Goal: Transaction & Acquisition: Purchase product/service

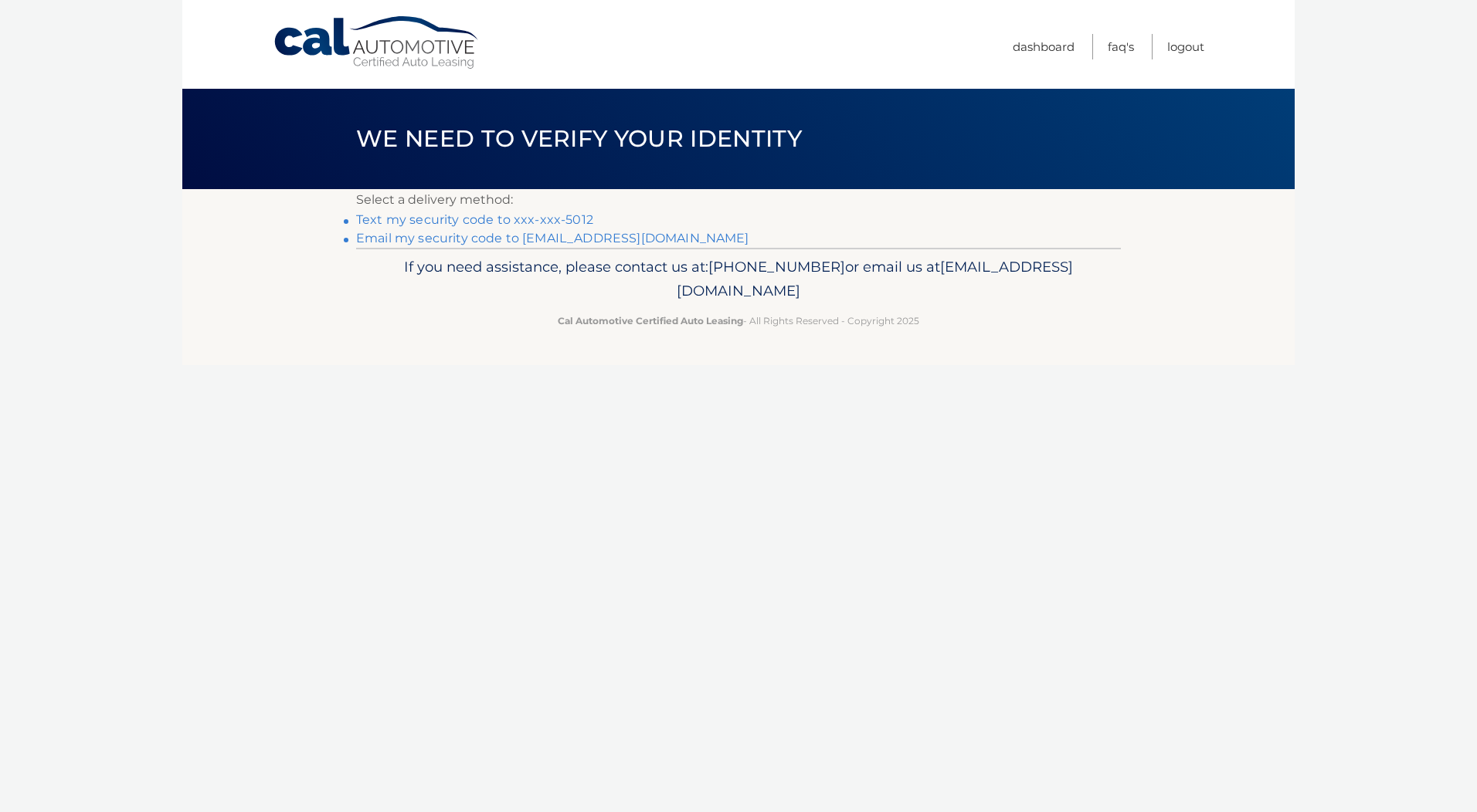
click at [524, 219] on link "Text my security code to xxx-xxx-5012" at bounding box center [474, 220] width 237 height 15
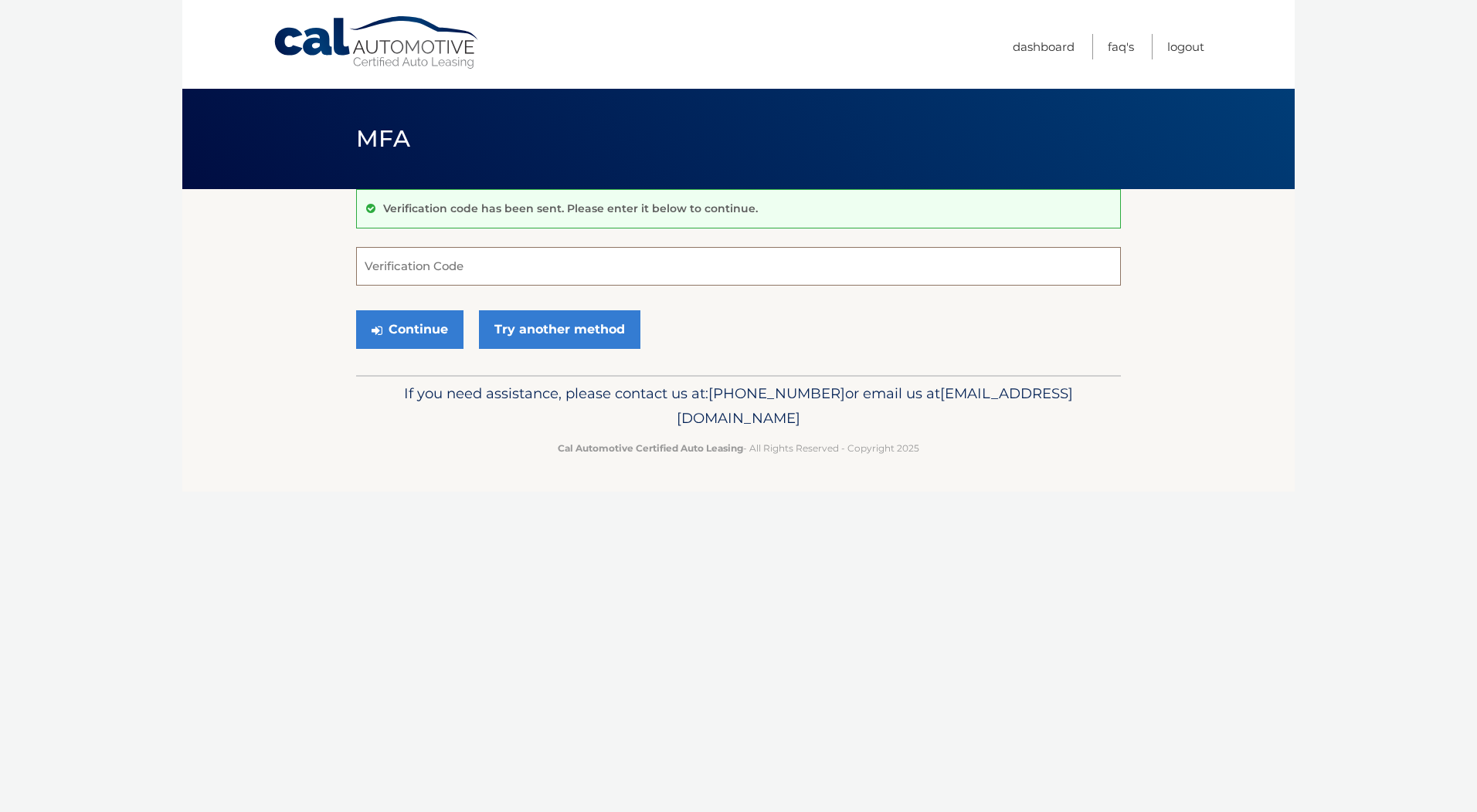
click at [516, 272] on input "Verification Code" at bounding box center [738, 267] width 765 height 39
type input "874149"
click at [440, 327] on button "Continue" at bounding box center [410, 330] width 108 height 39
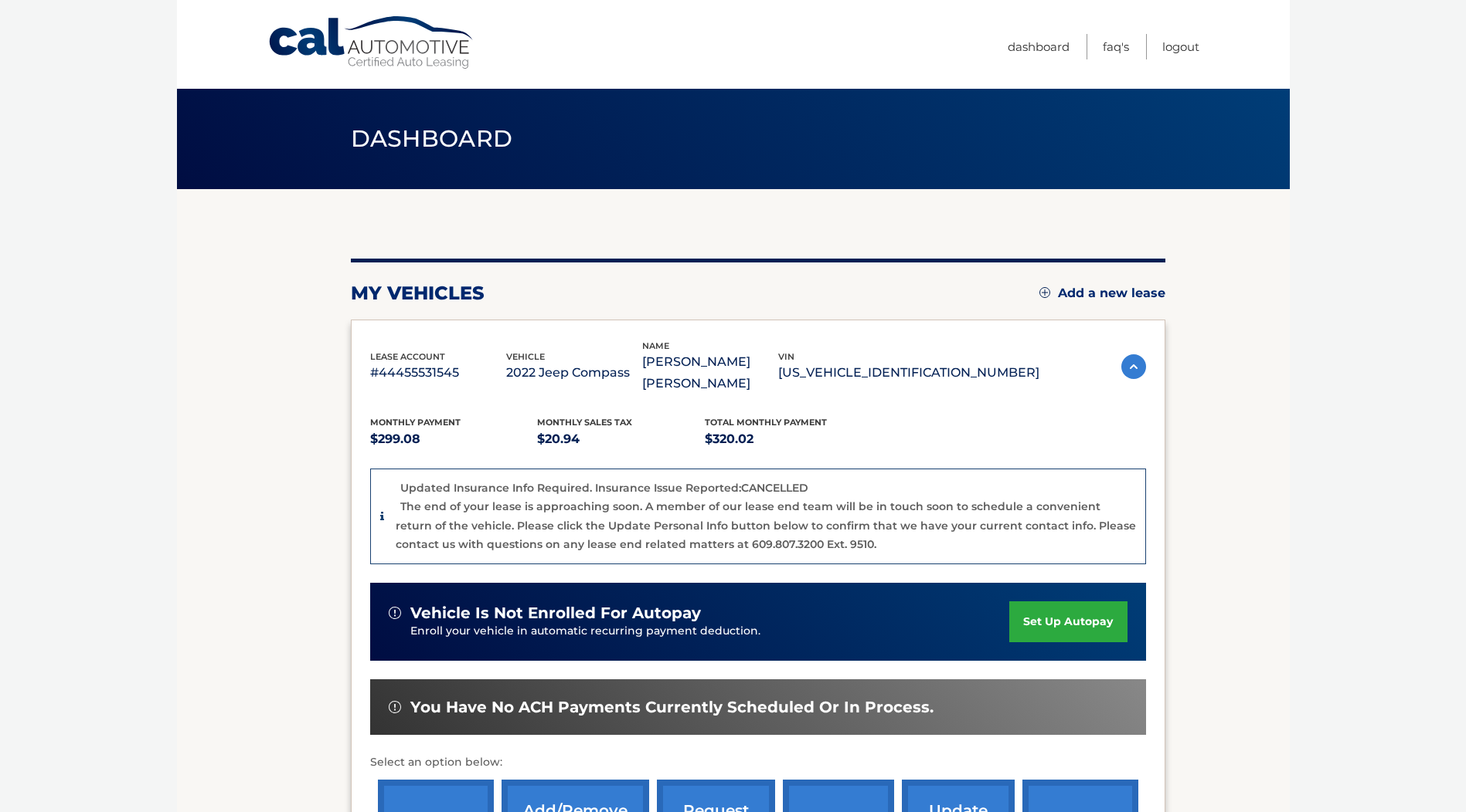
click at [1093, 297] on link "Add a new lease" at bounding box center [1102, 293] width 126 height 15
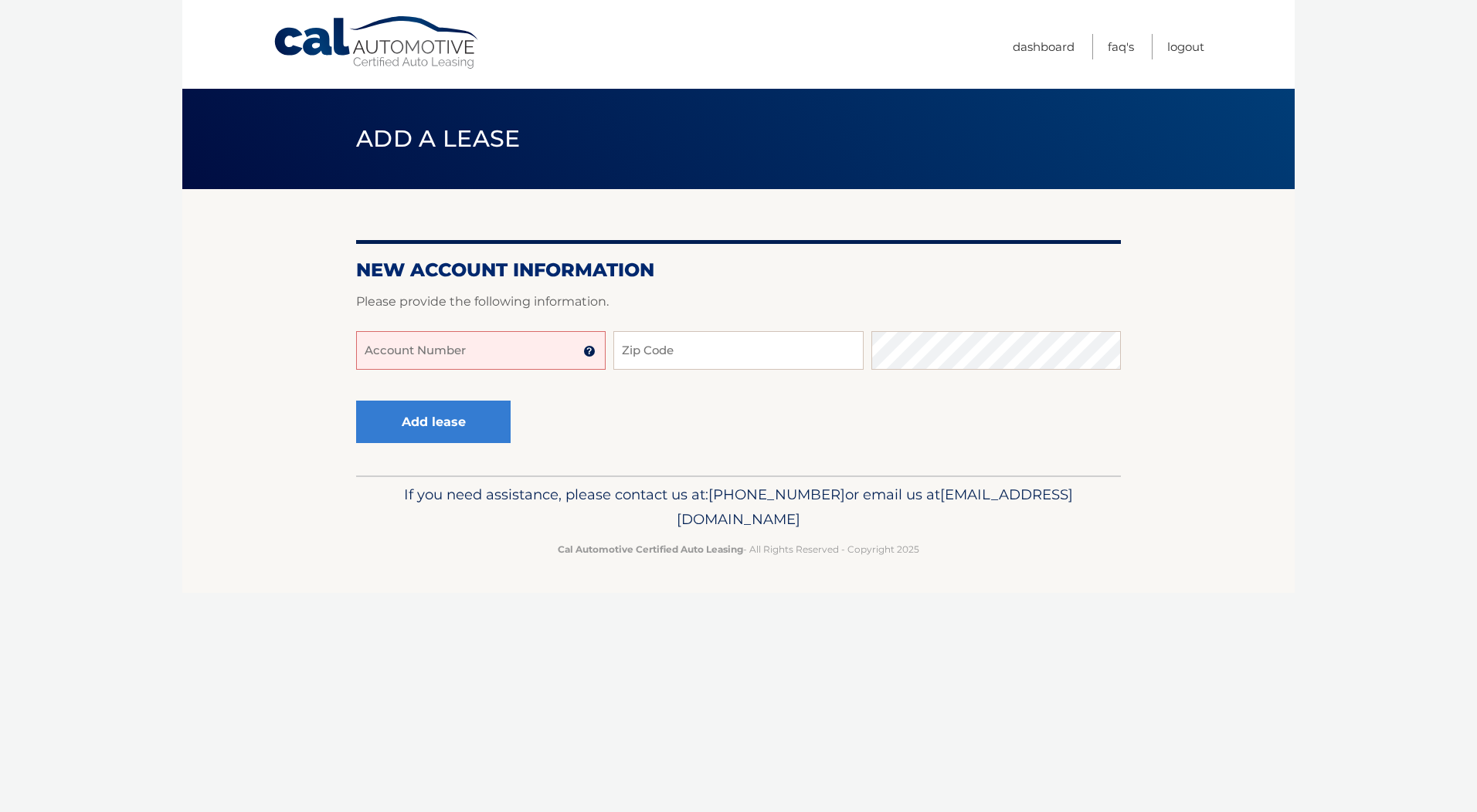
click at [441, 358] on input "Account Number" at bounding box center [480, 350] width 250 height 39
type input "44455977894"
click at [688, 351] on input "Zip Code" at bounding box center [738, 350] width 250 height 39
click at [679, 351] on input "Zip Code" at bounding box center [738, 350] width 250 height 39
type input "33020"
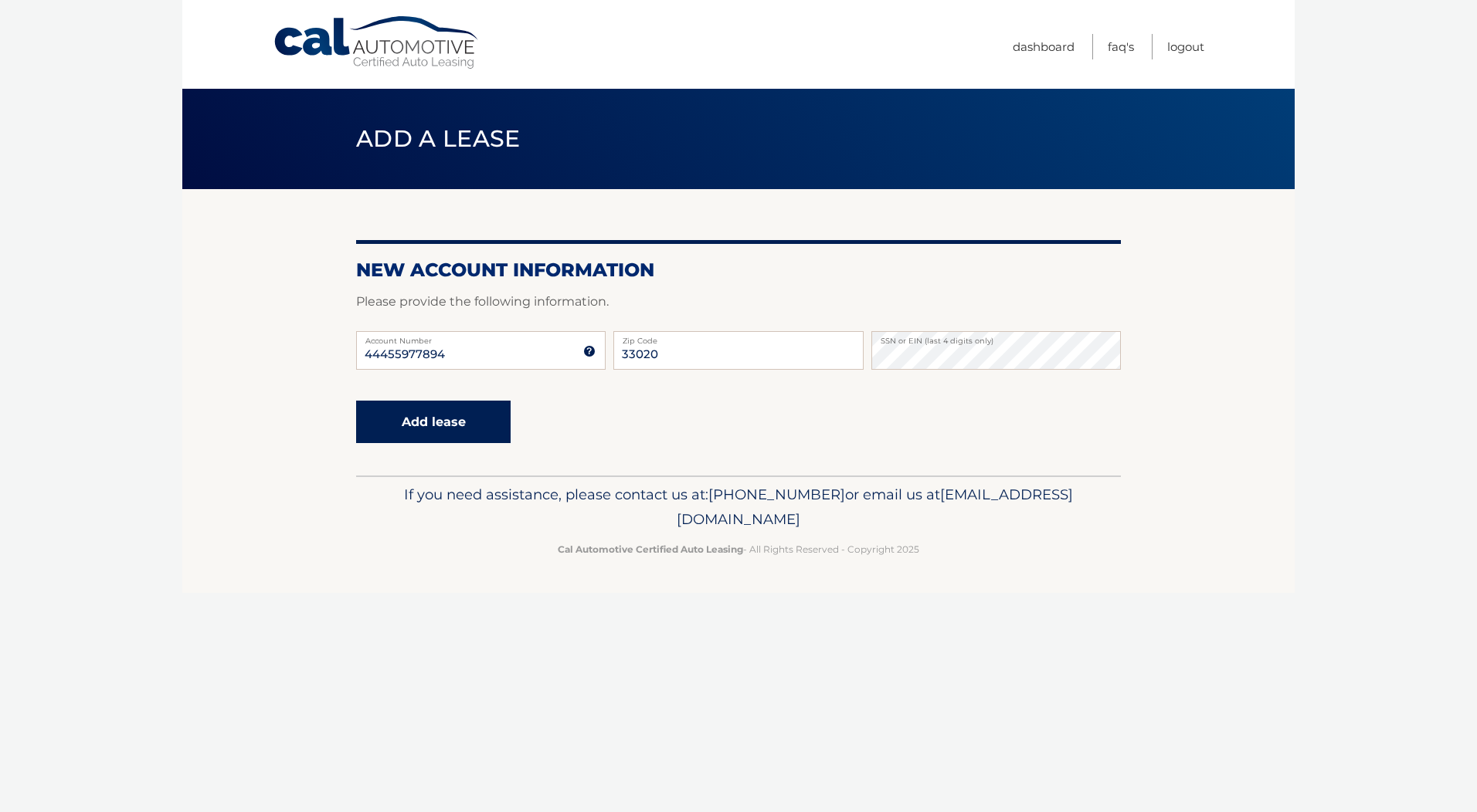
click at [433, 422] on button "Add lease" at bounding box center [433, 422] width 154 height 42
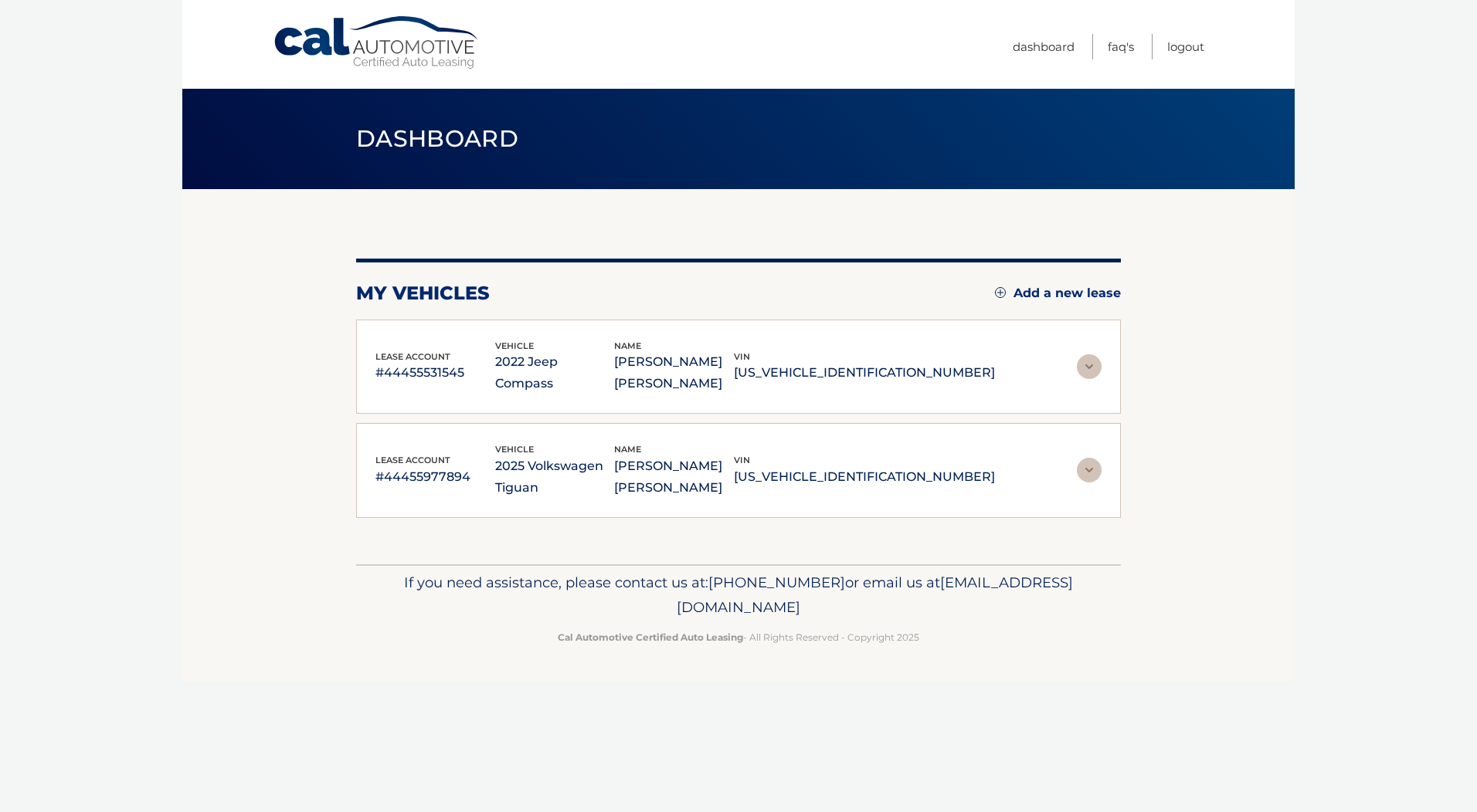
click at [1089, 473] on img at bounding box center [1089, 470] width 25 height 25
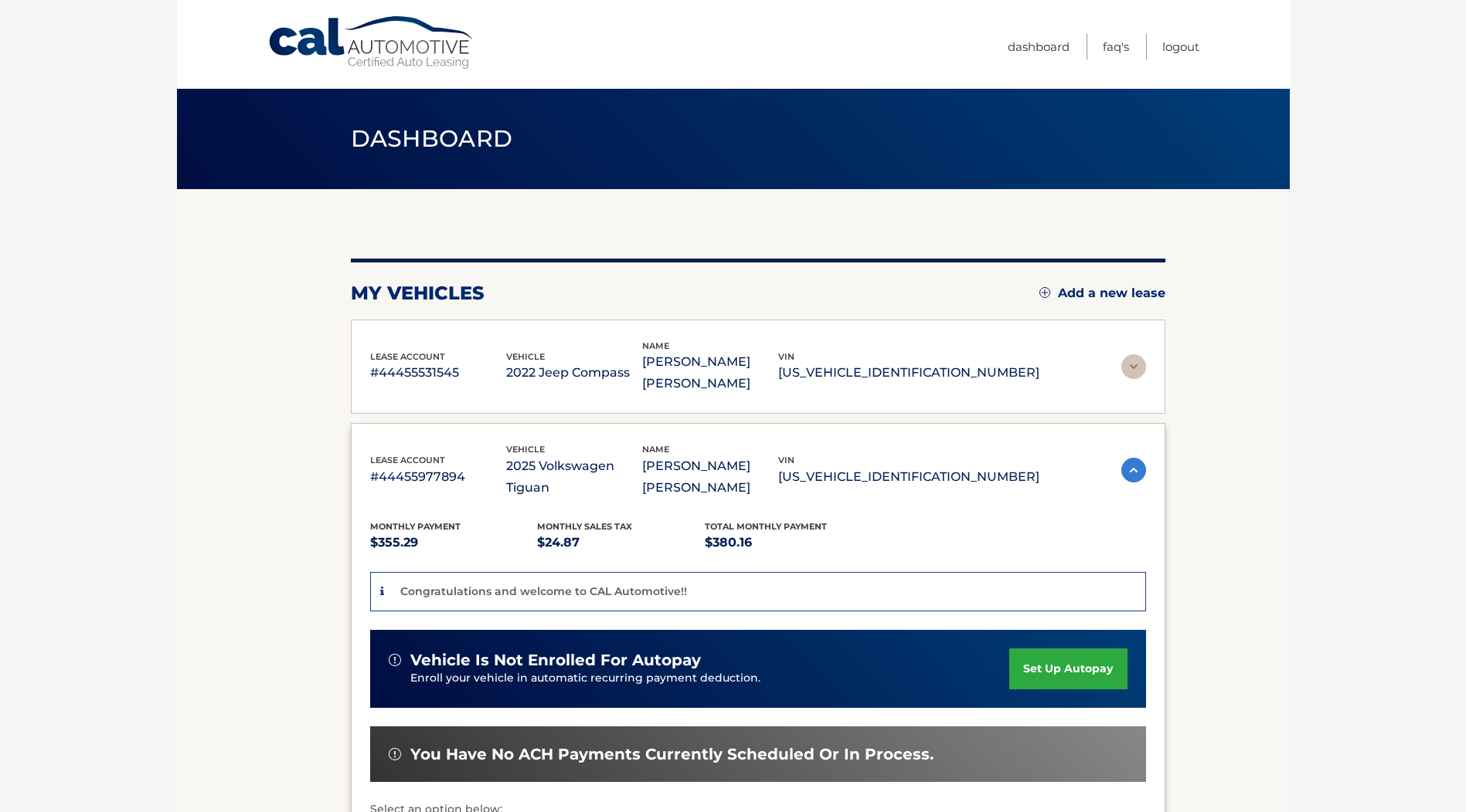
scroll to position [154, 0]
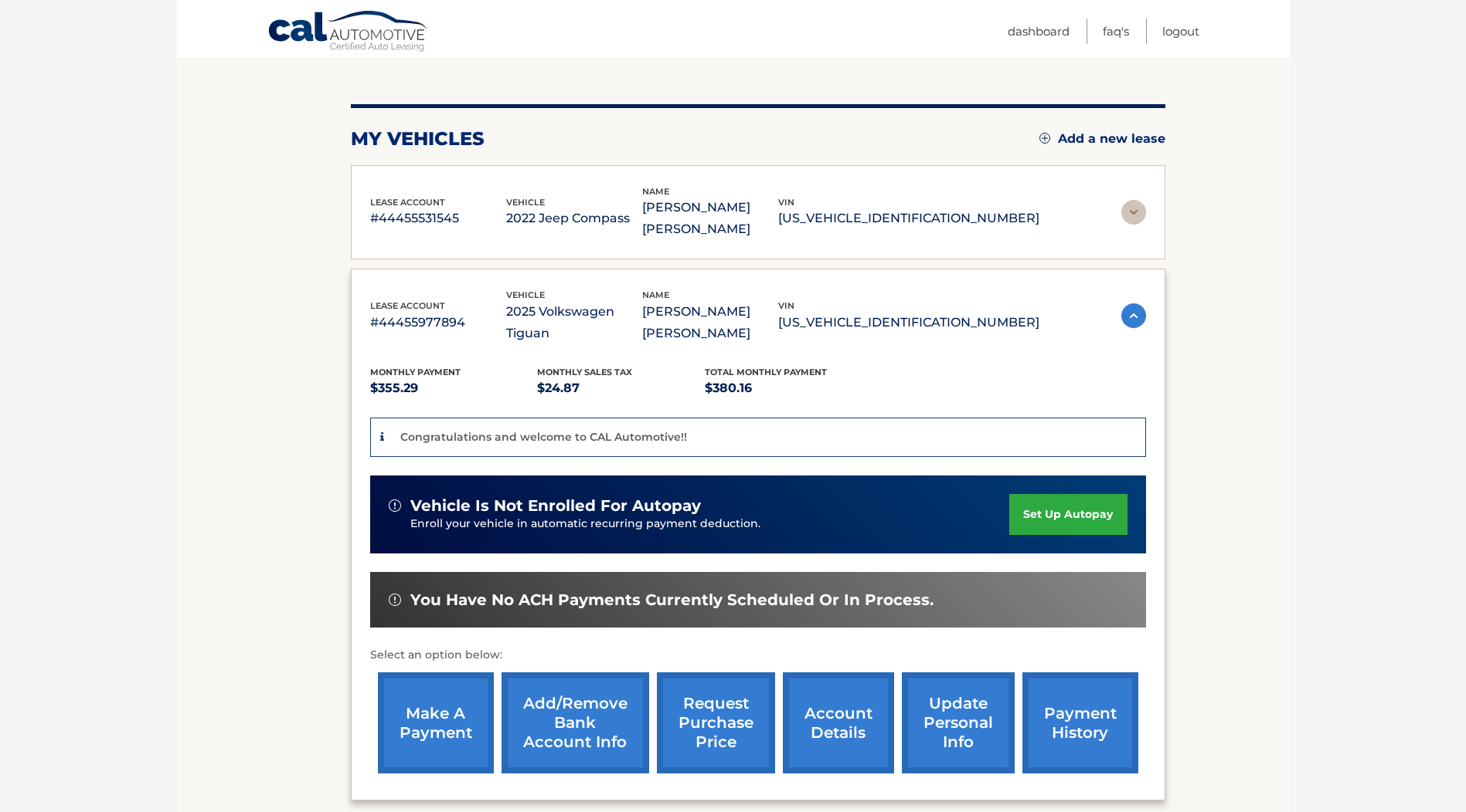
click at [447, 684] on link "make a payment" at bounding box center [435, 723] width 116 height 102
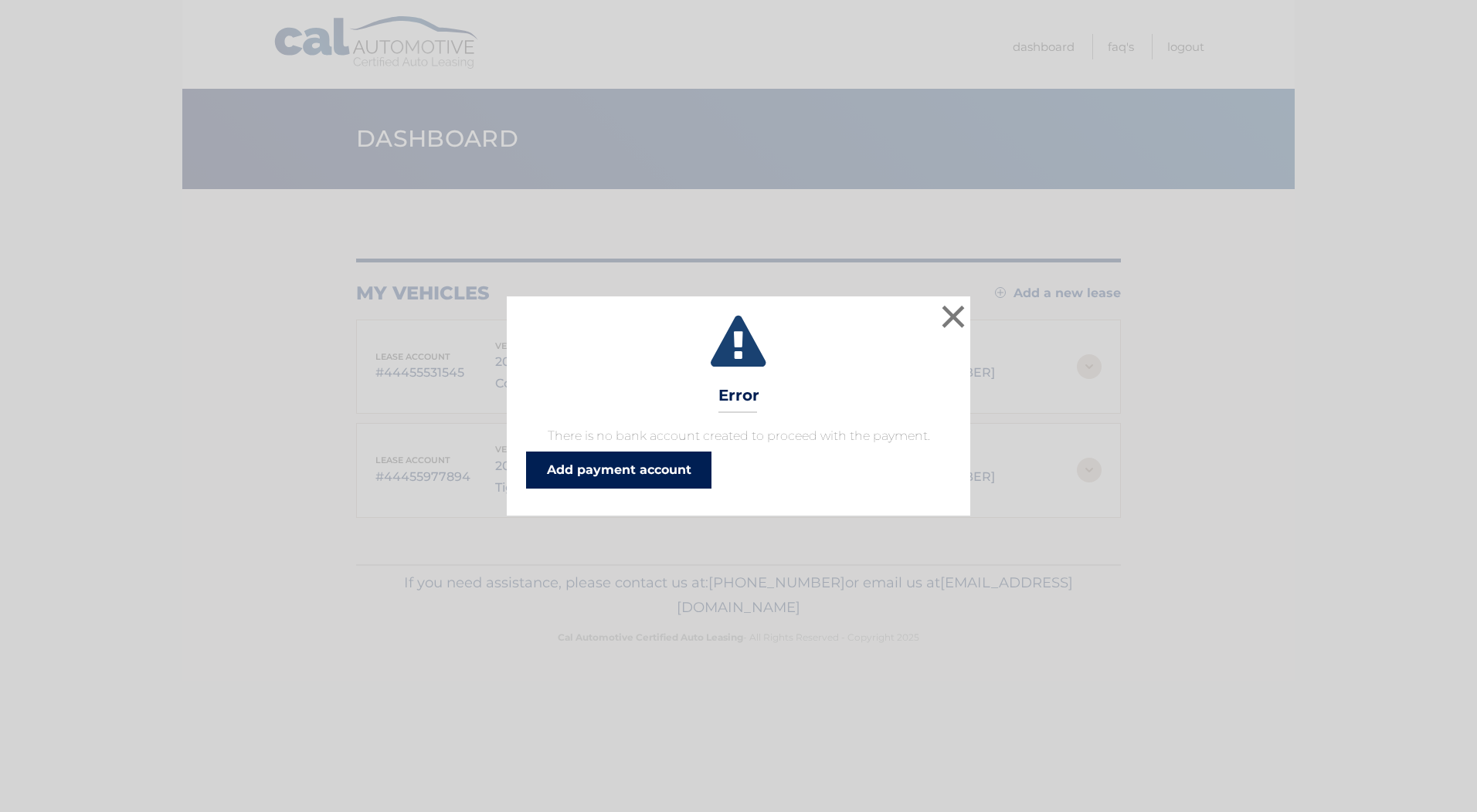
click at [643, 476] on link "Add payment account" at bounding box center [619, 470] width 185 height 37
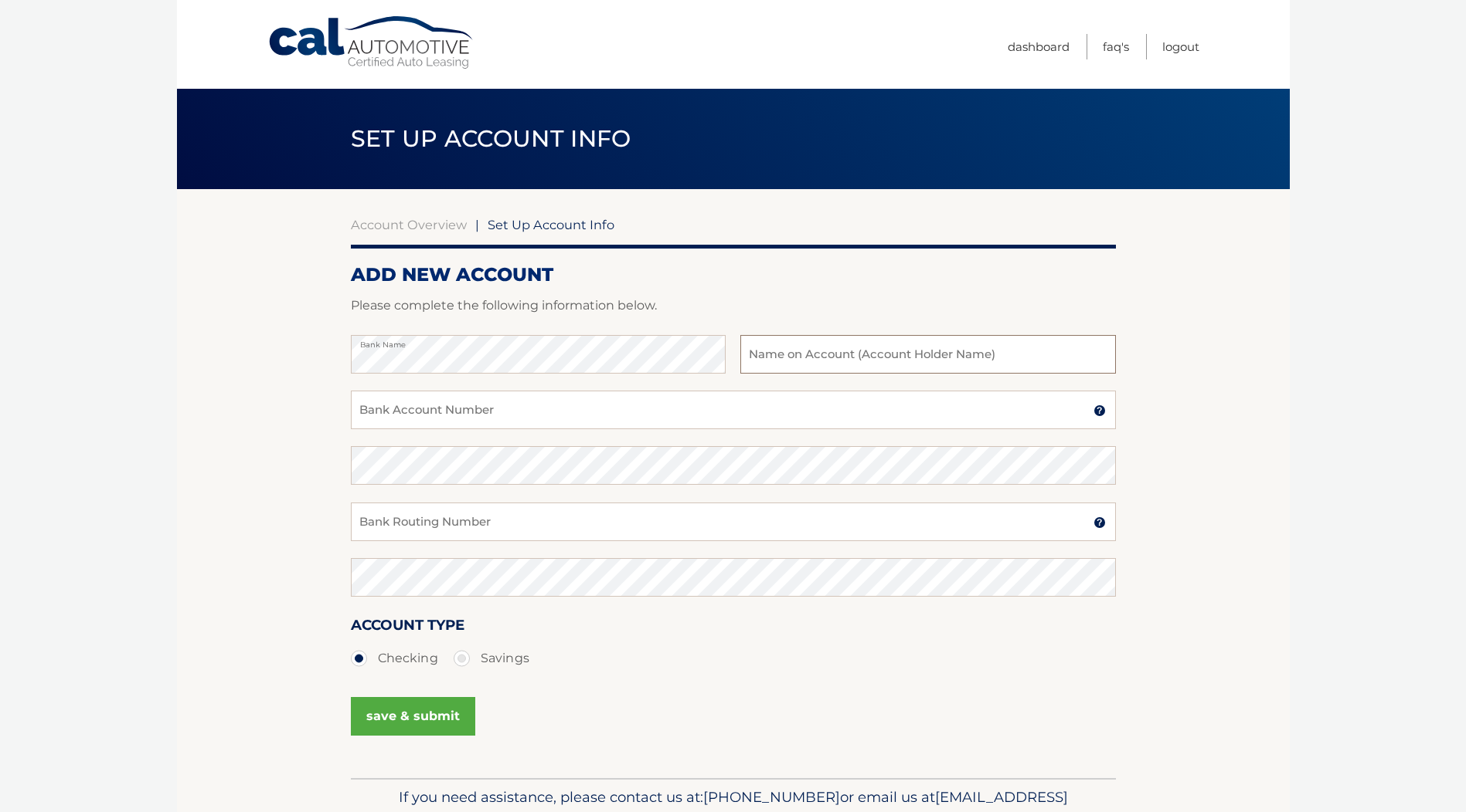
click at [843, 359] on input "text" at bounding box center [927, 355] width 374 height 39
type input "Iliana Arenas"
click at [465, 414] on input "Bank Account Number" at bounding box center [733, 410] width 765 height 39
click at [382, 413] on input "381041148734" at bounding box center [733, 410] width 765 height 39
click at [396, 413] on input "381041148734" at bounding box center [733, 410] width 765 height 39
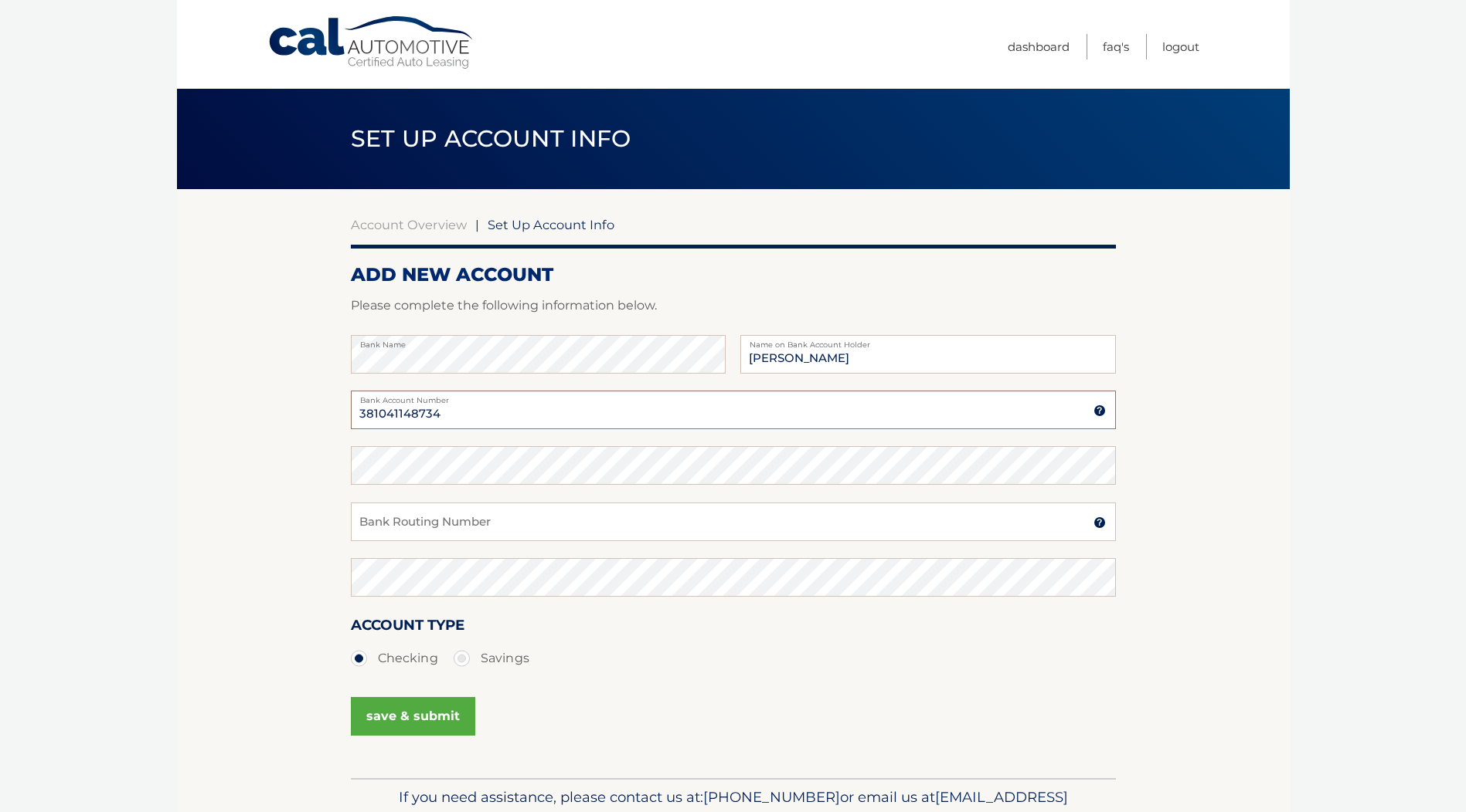
click at [406, 412] on input "381041148734" at bounding box center [733, 410] width 765 height 39
click at [455, 413] on input "381041148734" at bounding box center [733, 410] width 765 height 39
type input "381041148734"
click at [425, 523] on input "Bank Routing Number" at bounding box center [733, 523] width 765 height 39
type input "021200339"
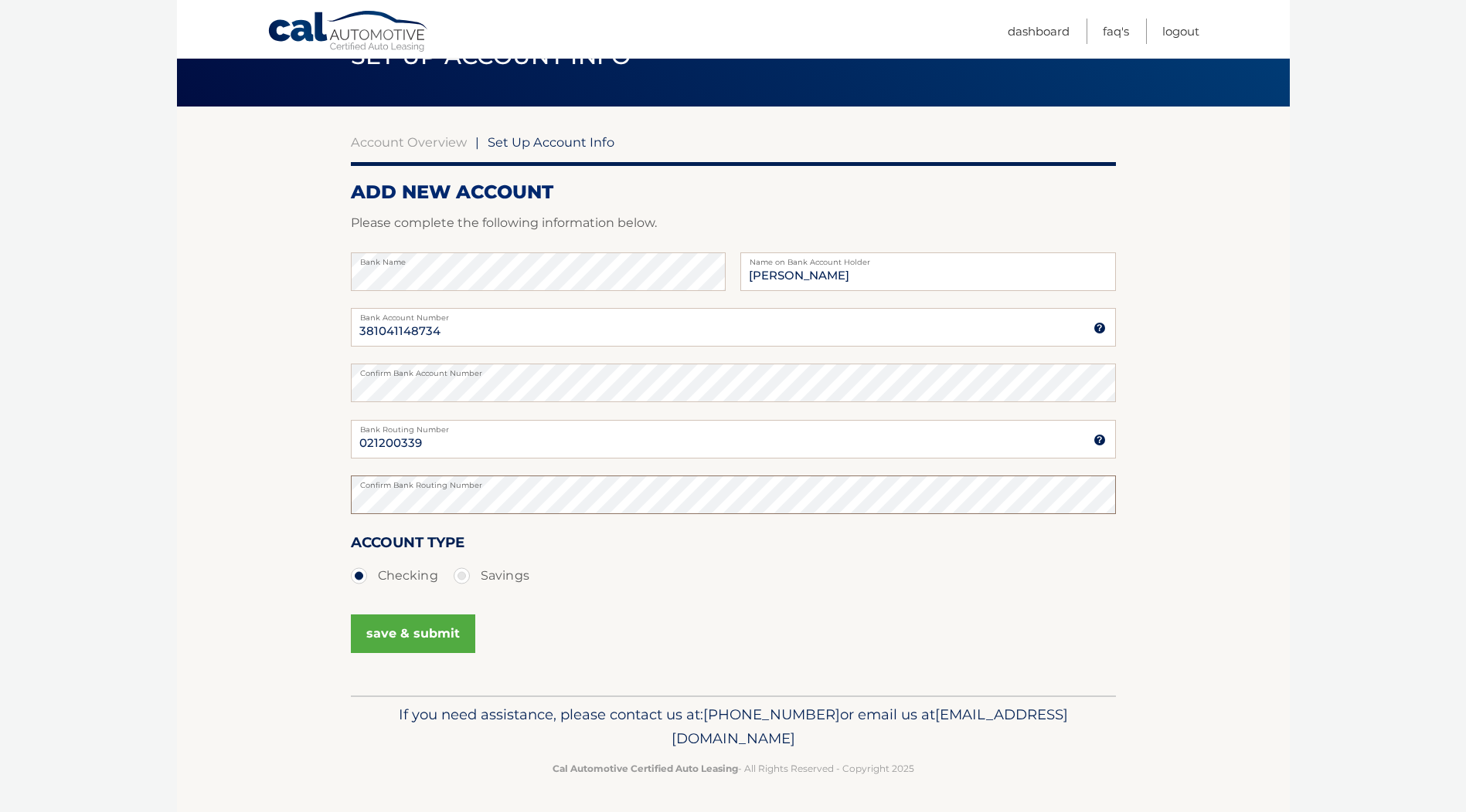
scroll to position [83, 0]
click at [422, 632] on button "save & submit" at bounding box center [412, 634] width 125 height 39
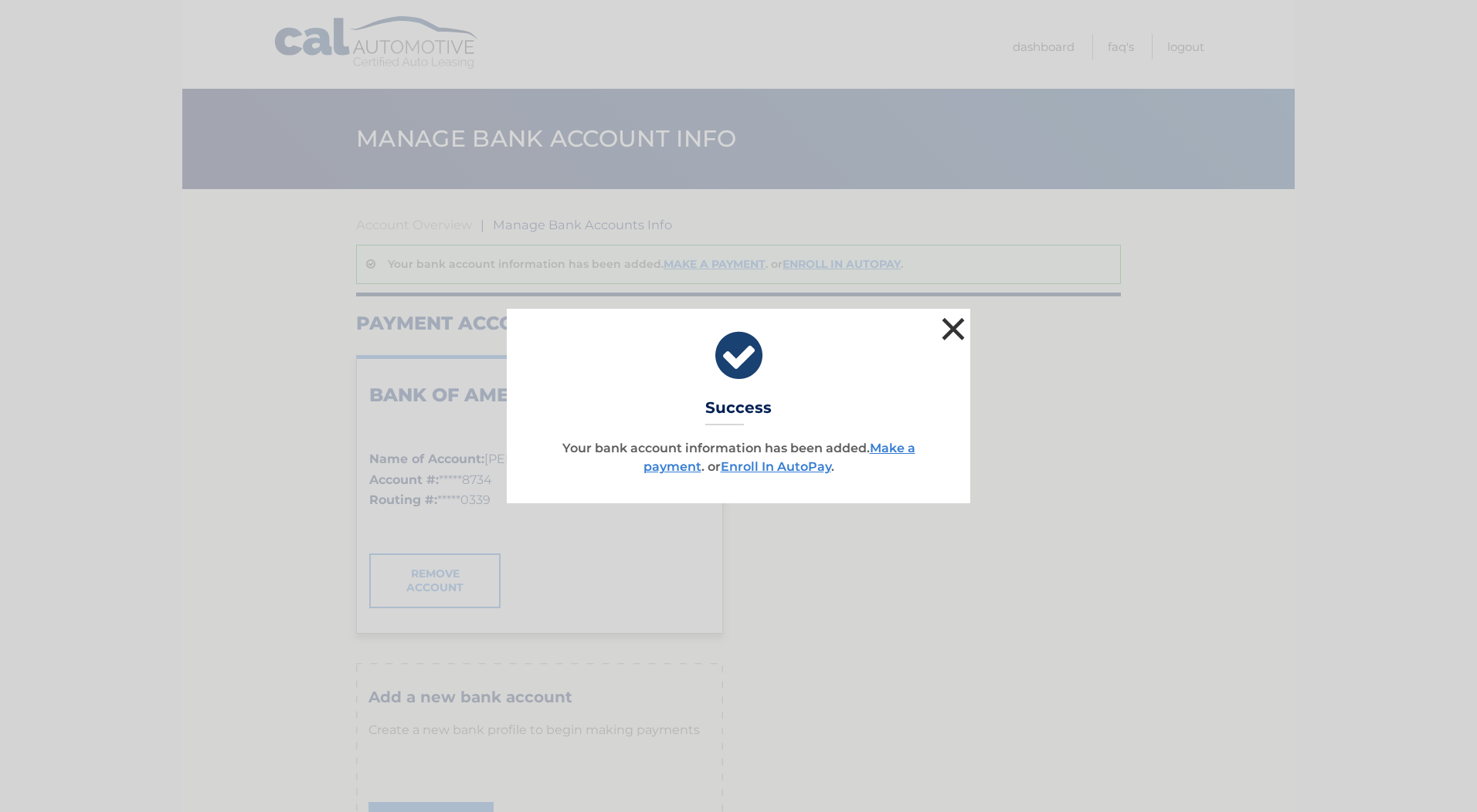
click at [966, 323] on button "×" at bounding box center [953, 328] width 31 height 31
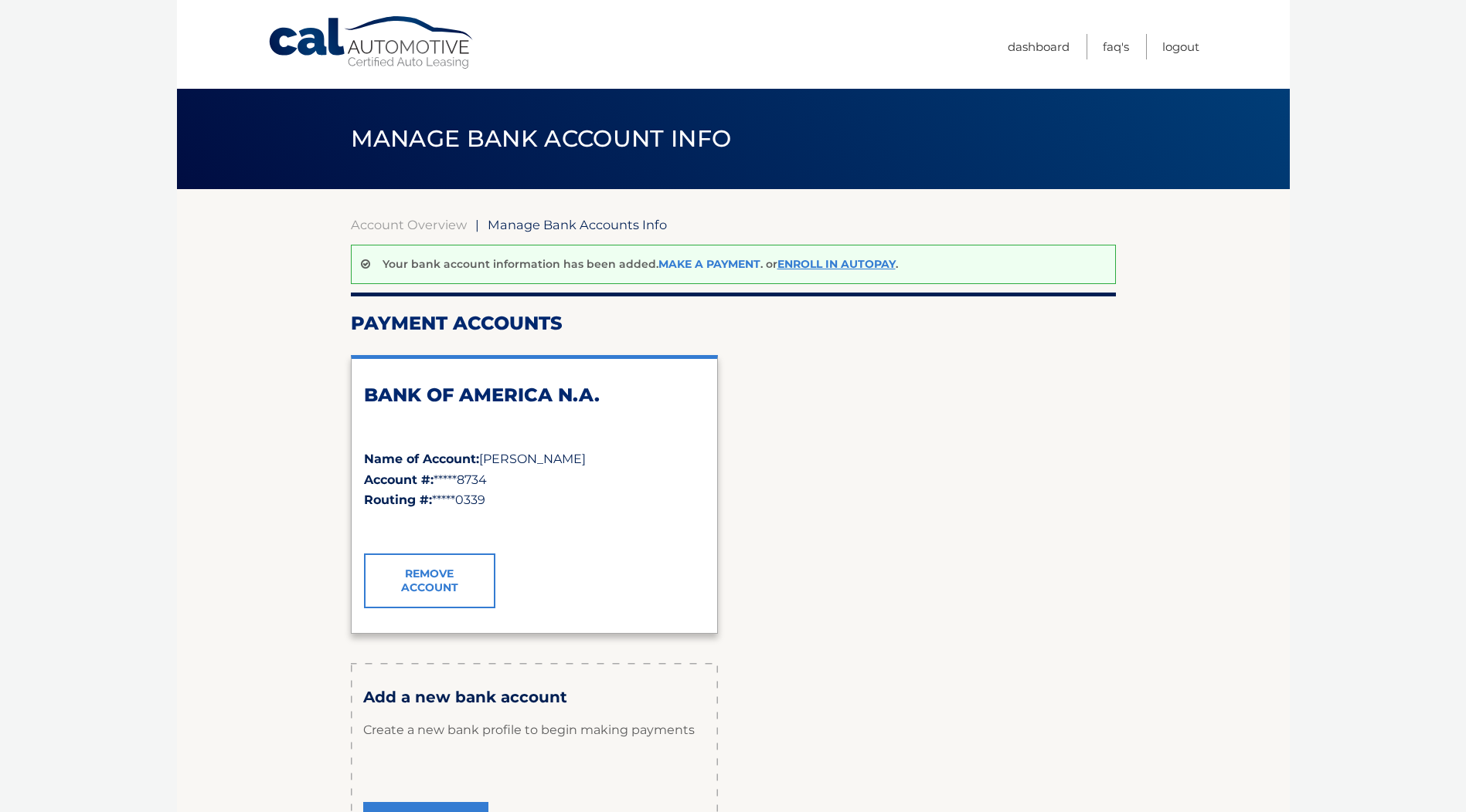
click at [687, 264] on link "Make a payment" at bounding box center [708, 264] width 102 height 14
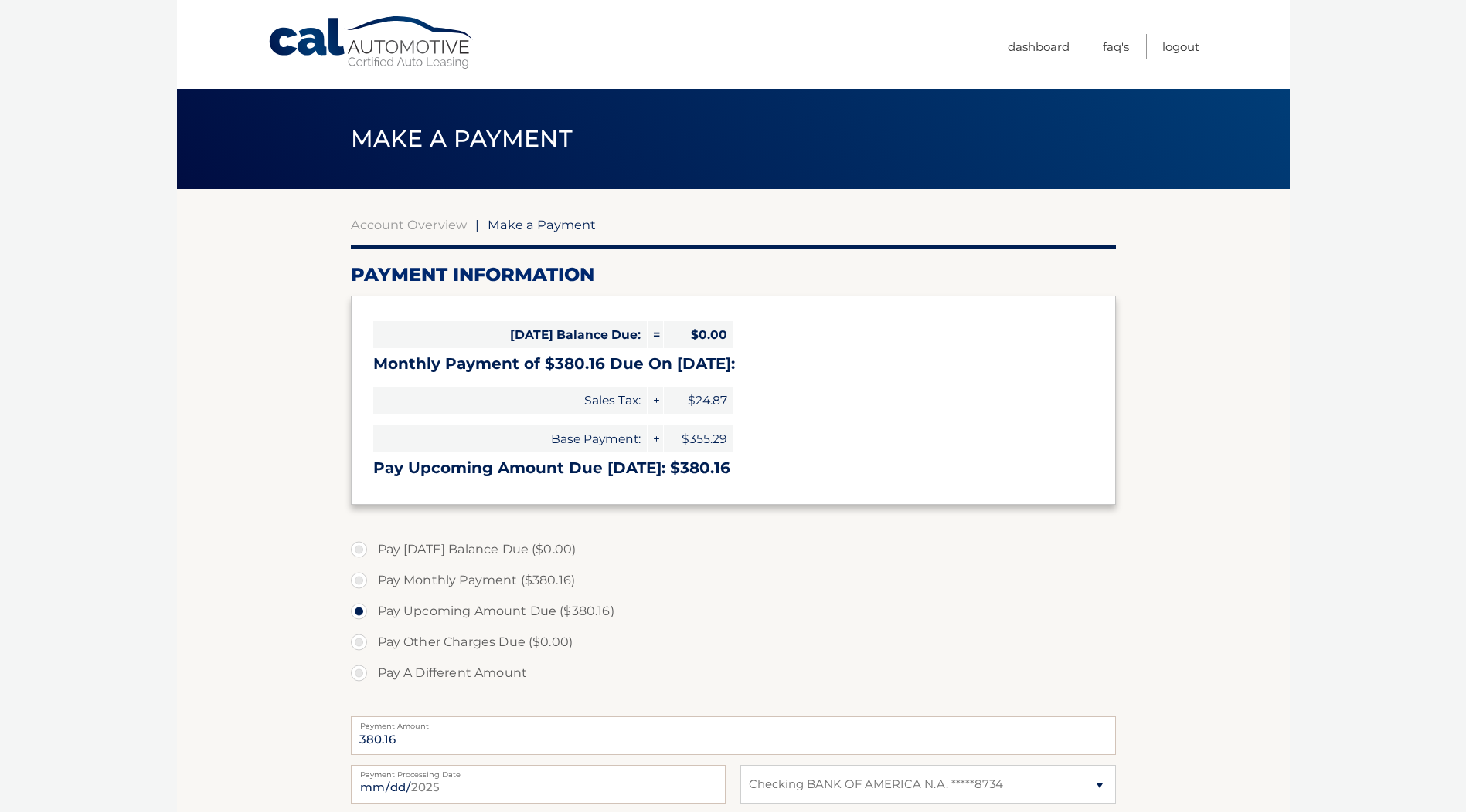
select select "ZWExNDE0ZGMtM2E5OS00ZmVkLWE4OWYtMmYzNzk5Y2I5MzBm"
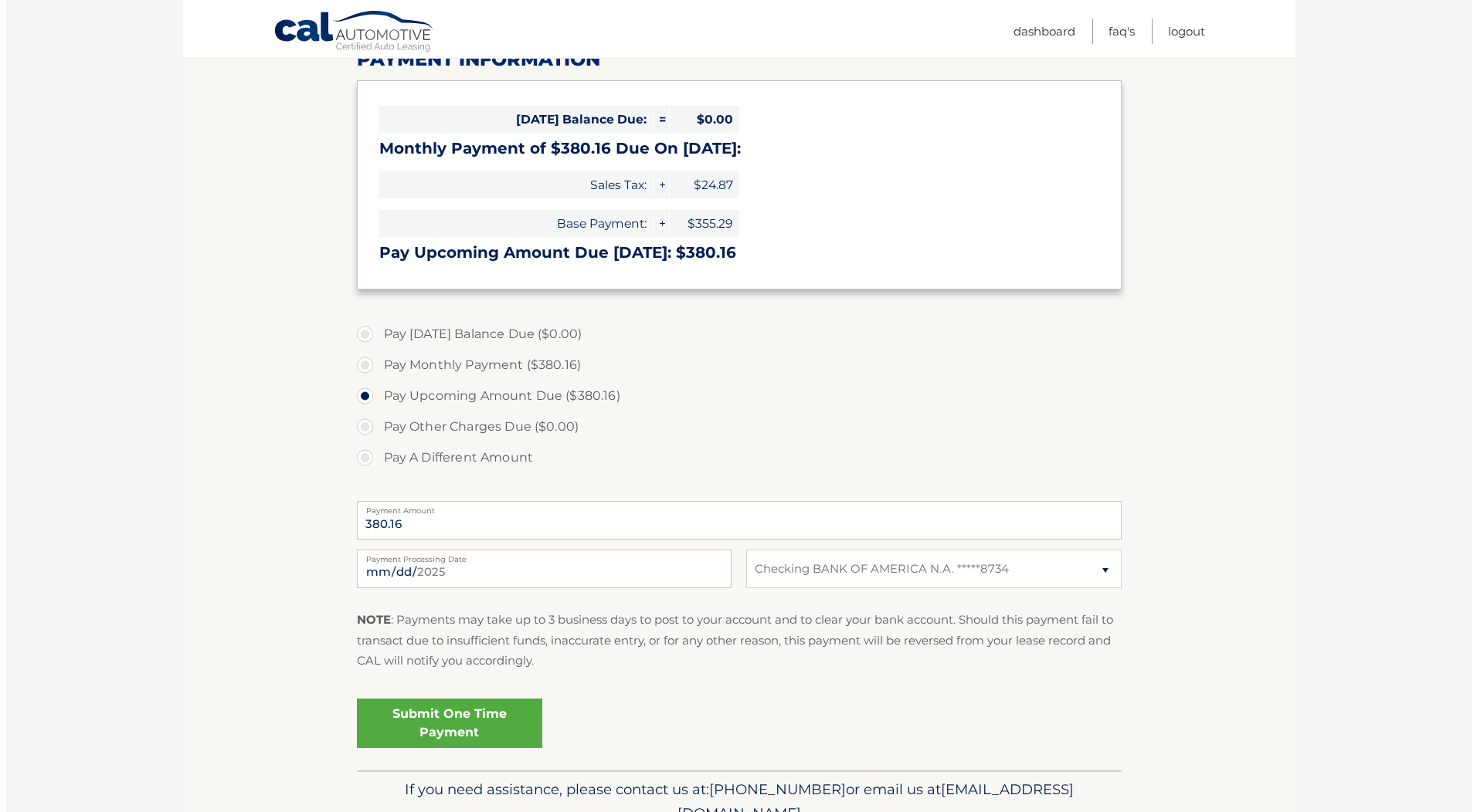
scroll to position [231, 0]
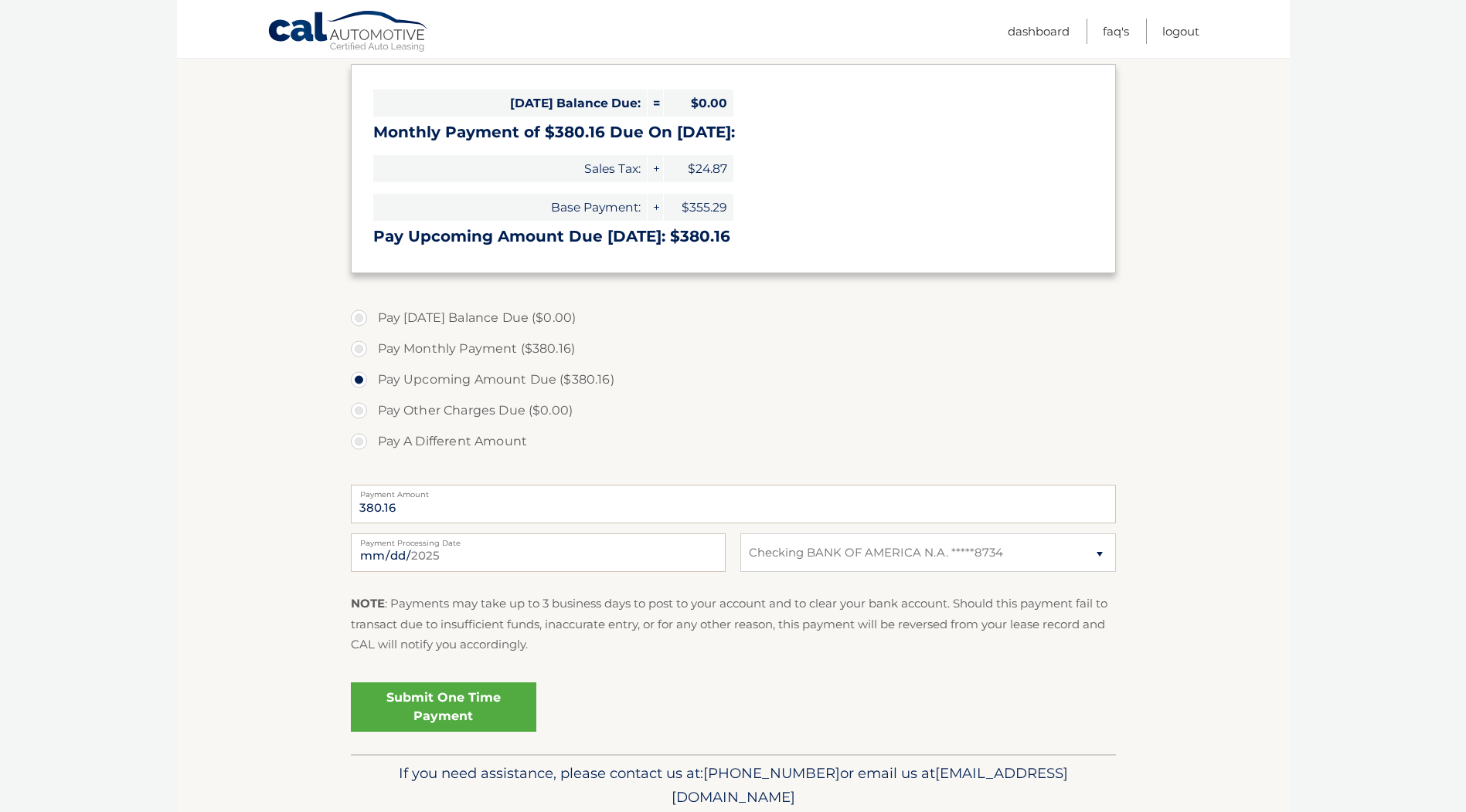
click at [465, 347] on label "Pay Monthly Payment ($380.16)" at bounding box center [733, 349] width 765 height 31
click at [373, 347] on input "Pay Monthly Payment ($380.16)" at bounding box center [364, 346] width 15 height 25
radio input "true"
click at [457, 703] on link "Submit One Time Payment" at bounding box center [443, 707] width 185 height 49
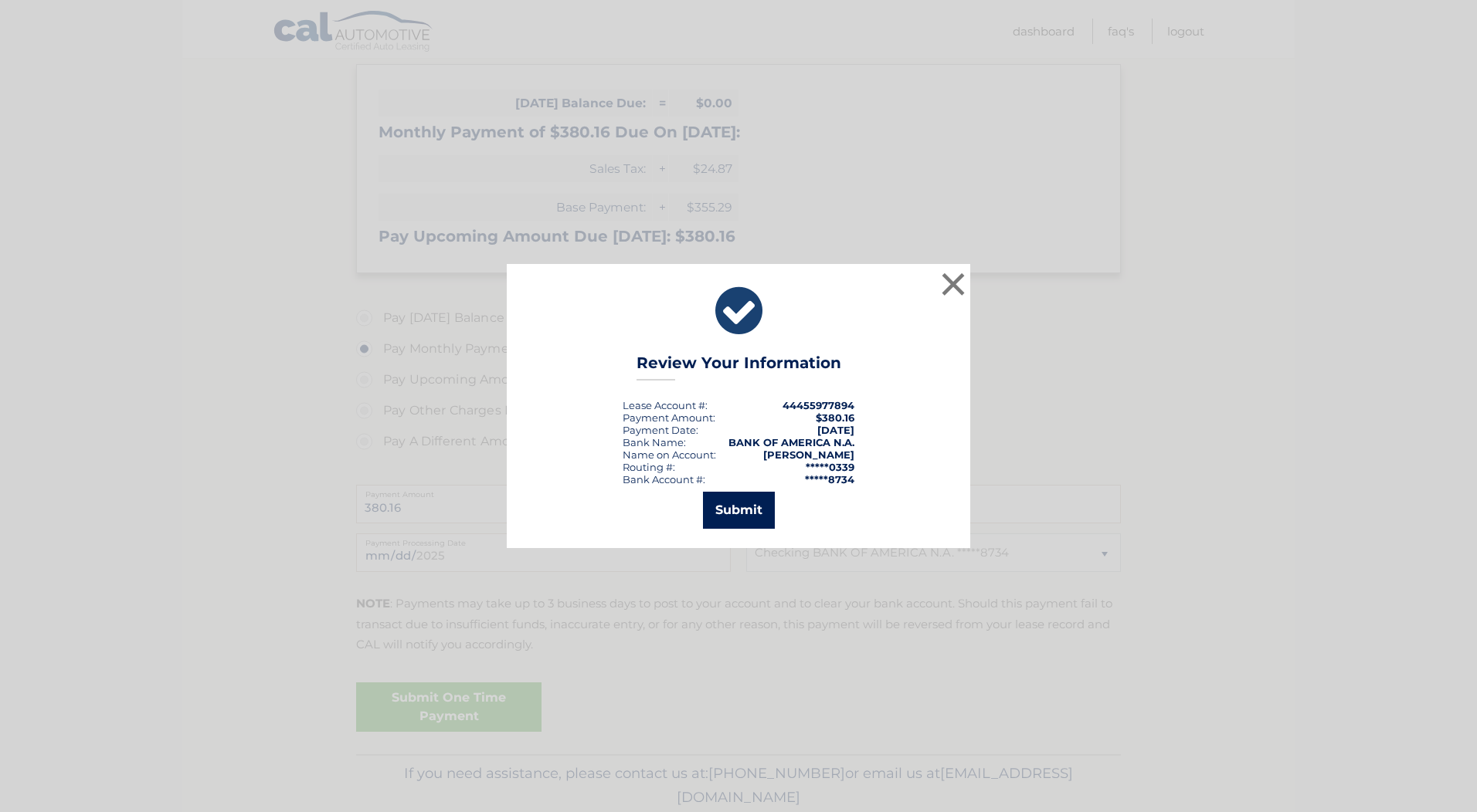
click at [756, 513] on button "Submit" at bounding box center [738, 510] width 72 height 37
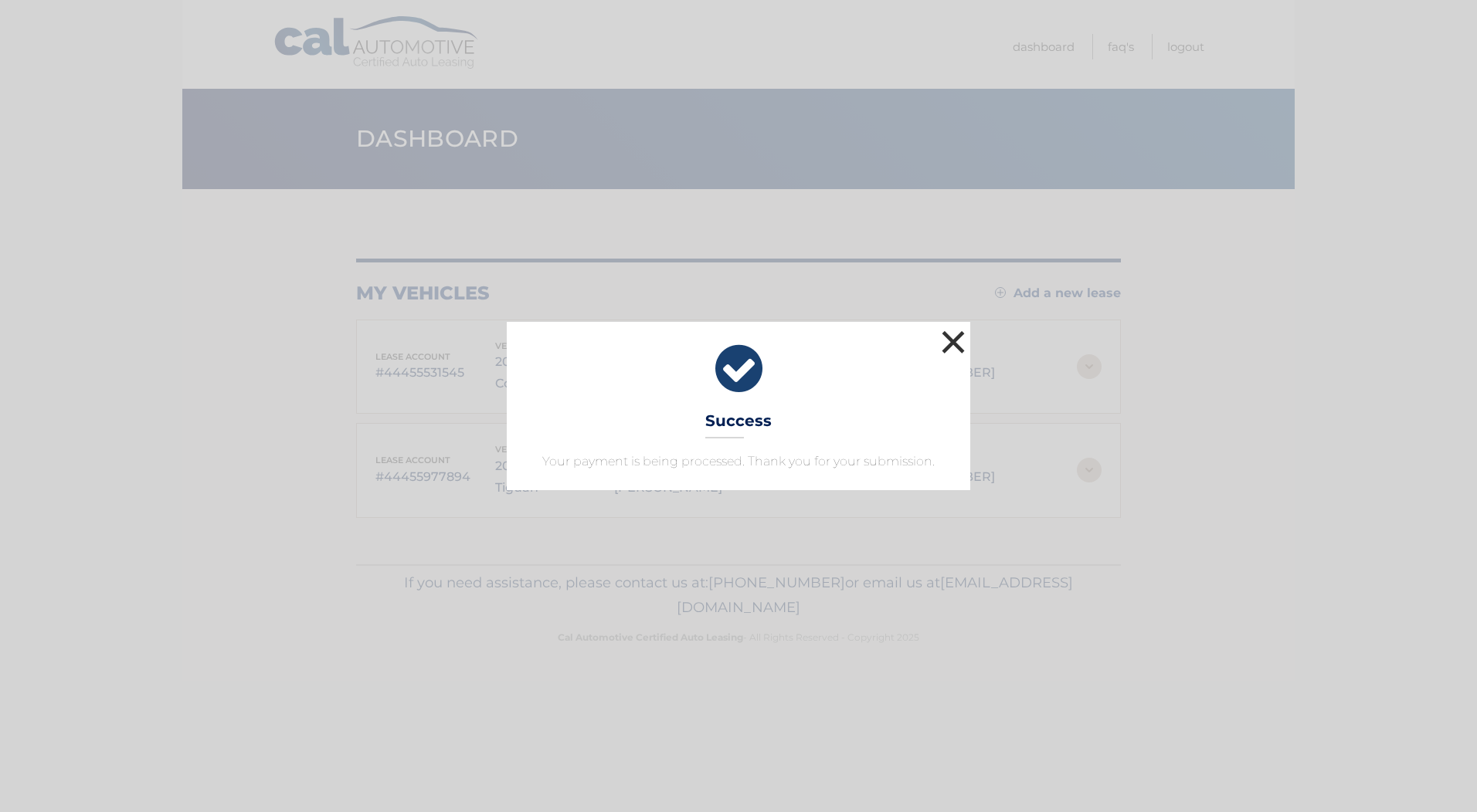
click at [952, 336] on button "×" at bounding box center [953, 342] width 31 height 31
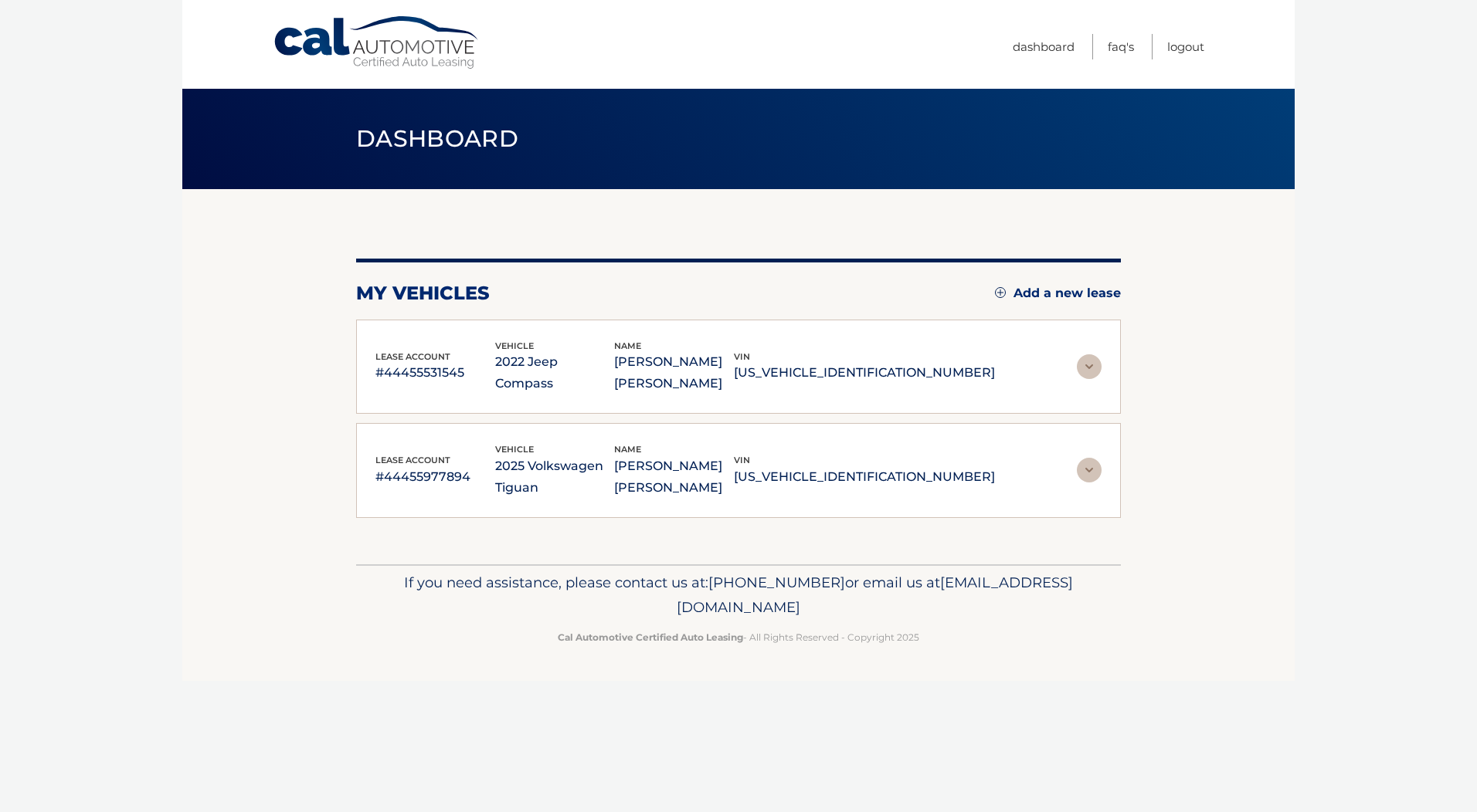
click at [1091, 472] on img at bounding box center [1089, 470] width 25 height 25
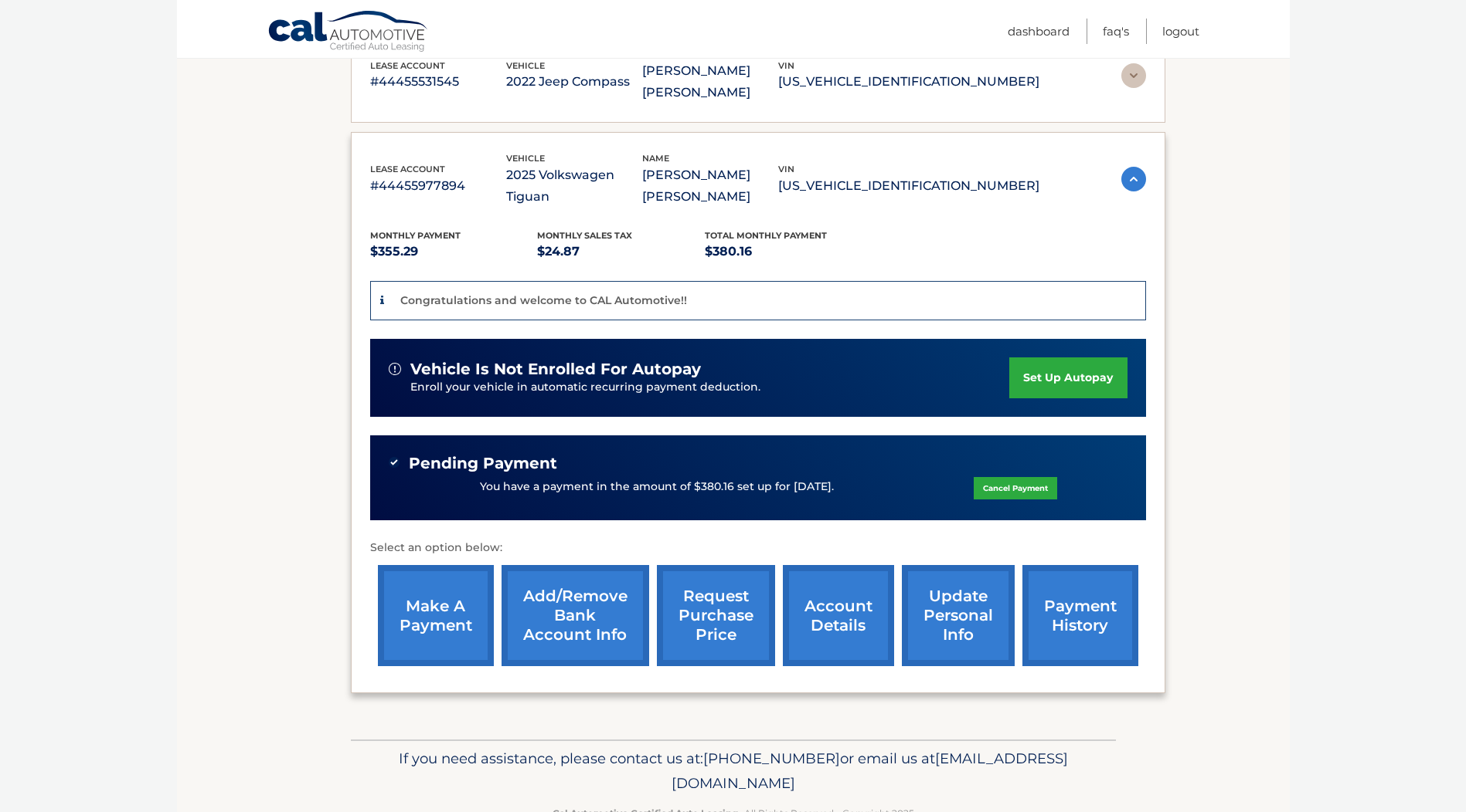
scroll to position [293, 0]
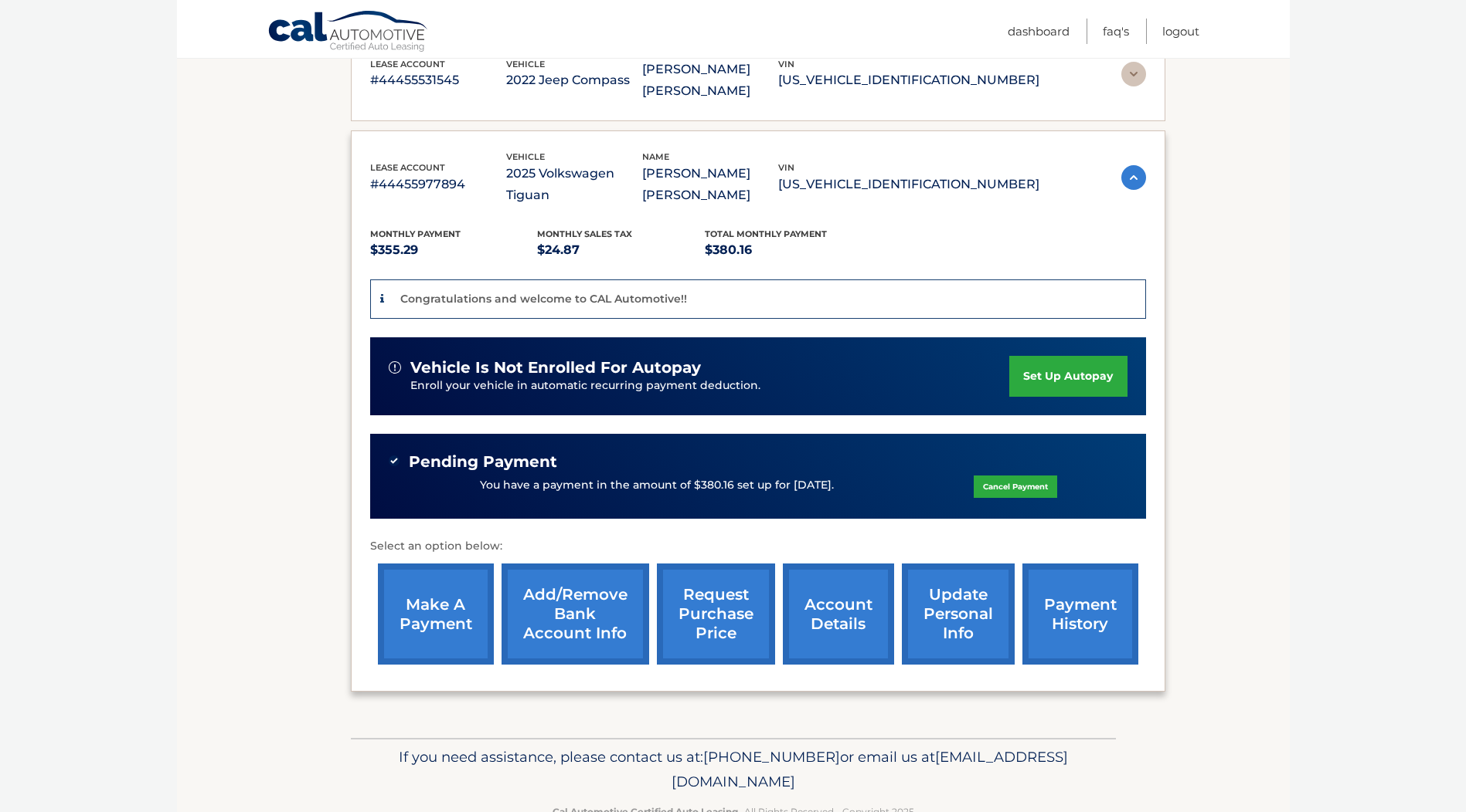
click at [1097, 583] on link "payment history" at bounding box center [1080, 614] width 116 height 102
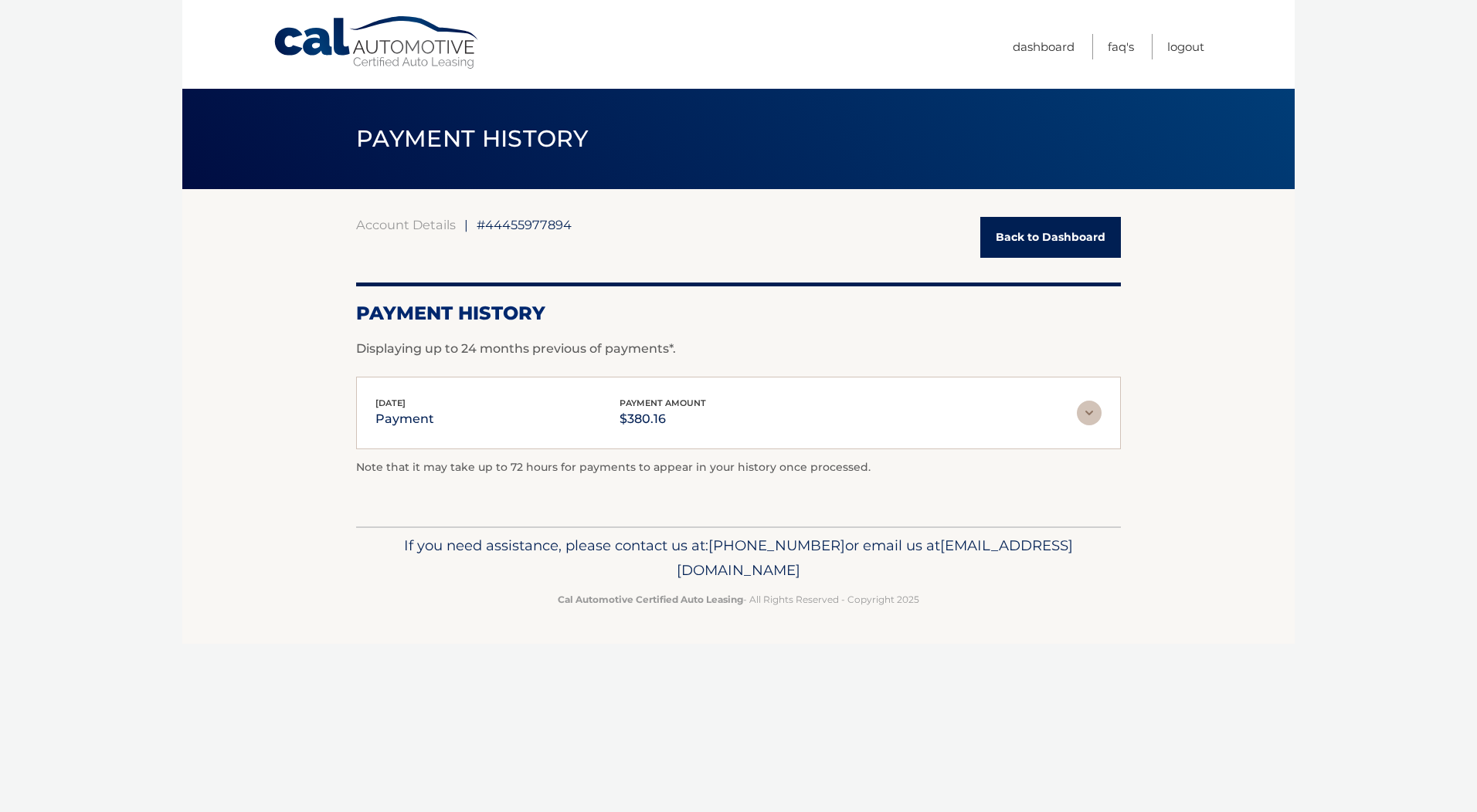
click at [1093, 411] on img at bounding box center [1089, 413] width 25 height 25
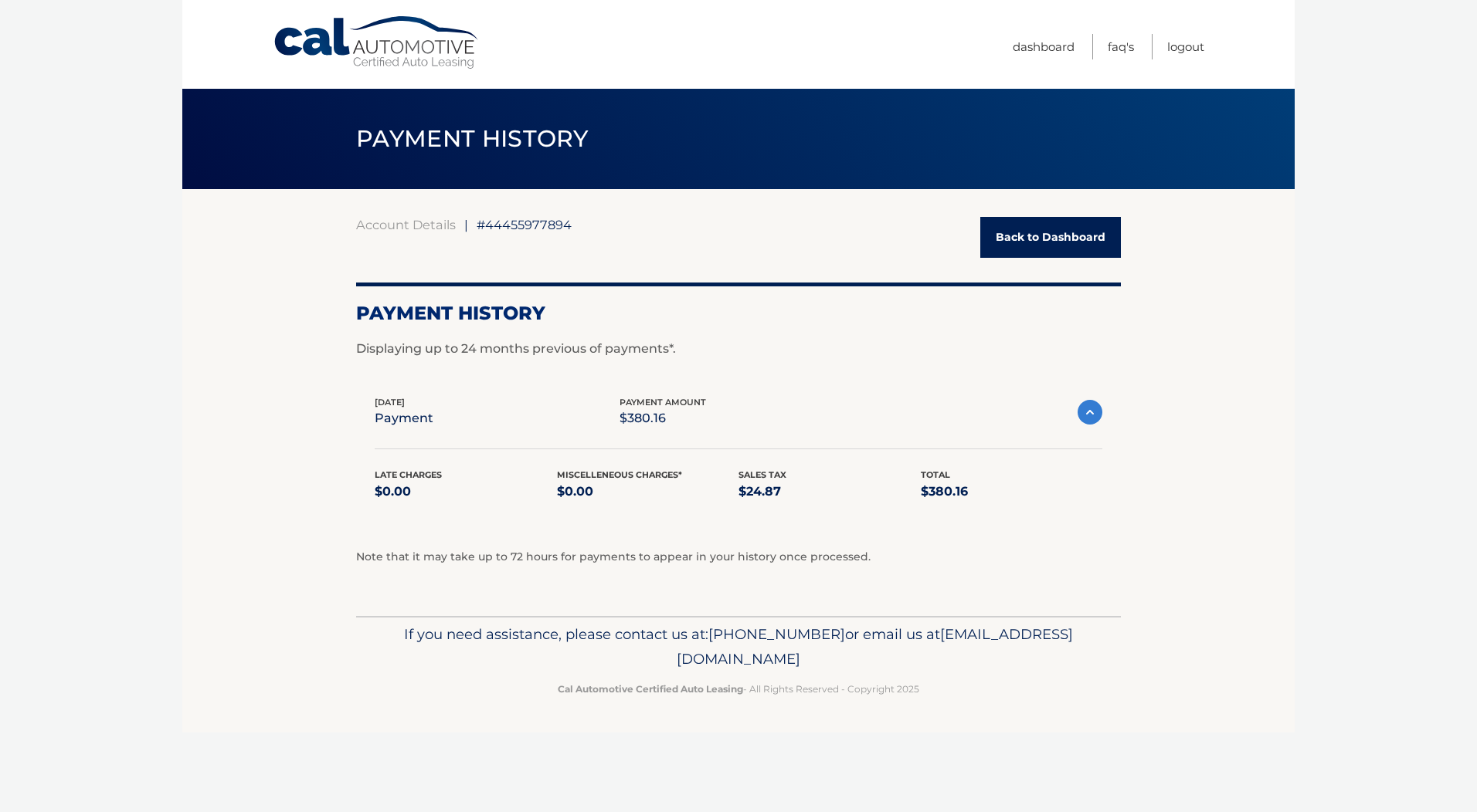
click at [1090, 414] on img at bounding box center [1090, 412] width 25 height 25
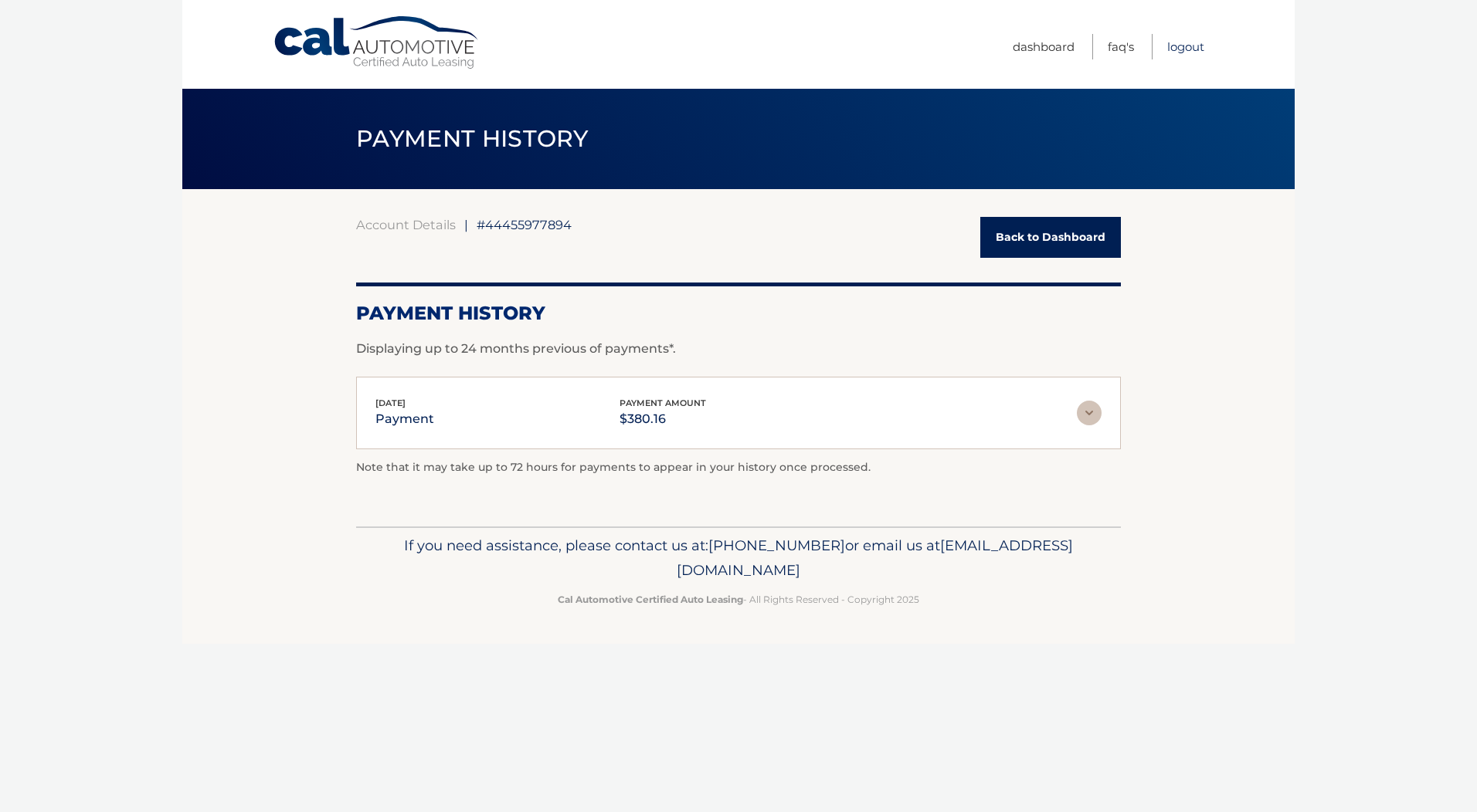
click at [1188, 45] on link "Logout" at bounding box center [1186, 46] width 37 height 26
